Goal: Find specific page/section: Find specific page/section

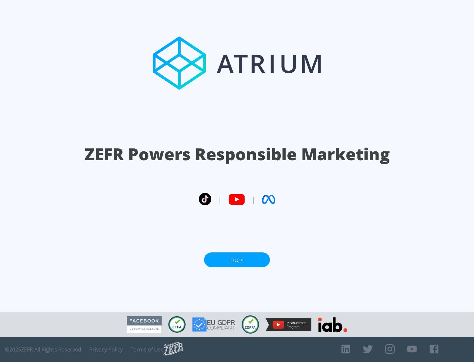
click at [237, 260] on link "Log In" at bounding box center [237, 259] width 66 height 15
